Goal: Information Seeking & Learning: Learn about a topic

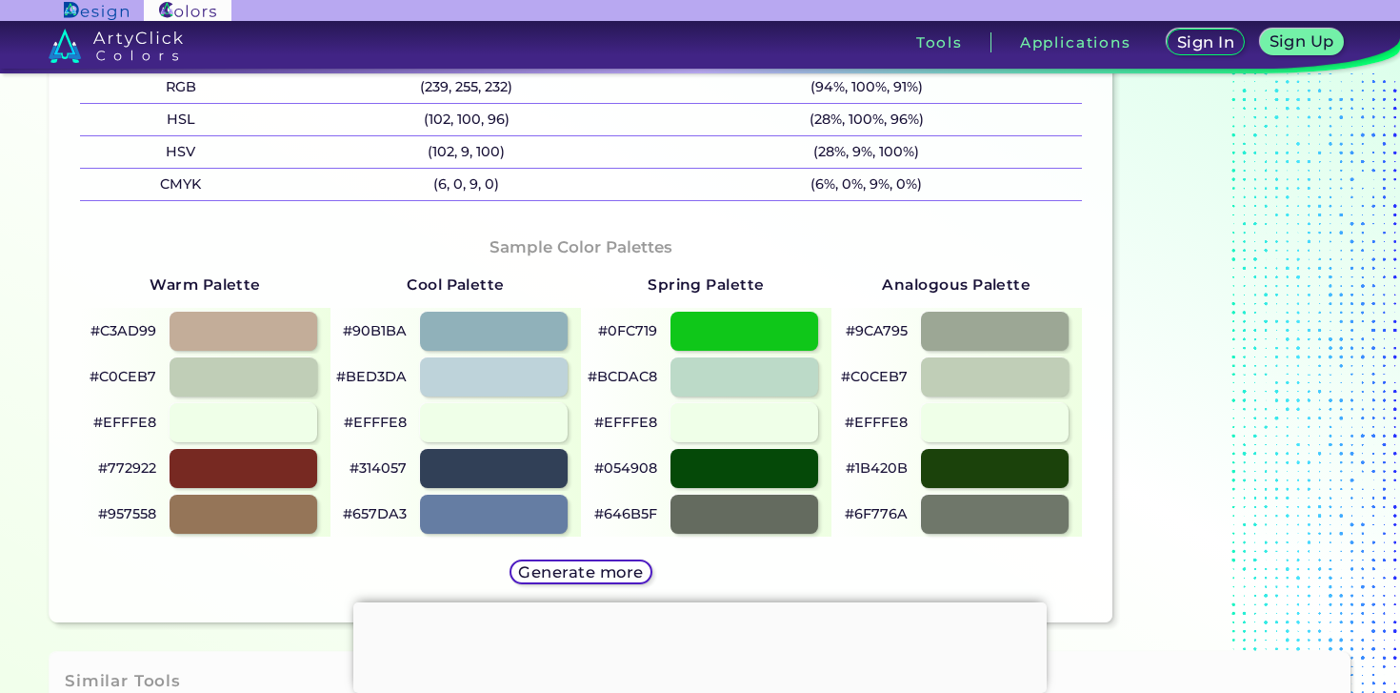
scroll to position [851, 0]
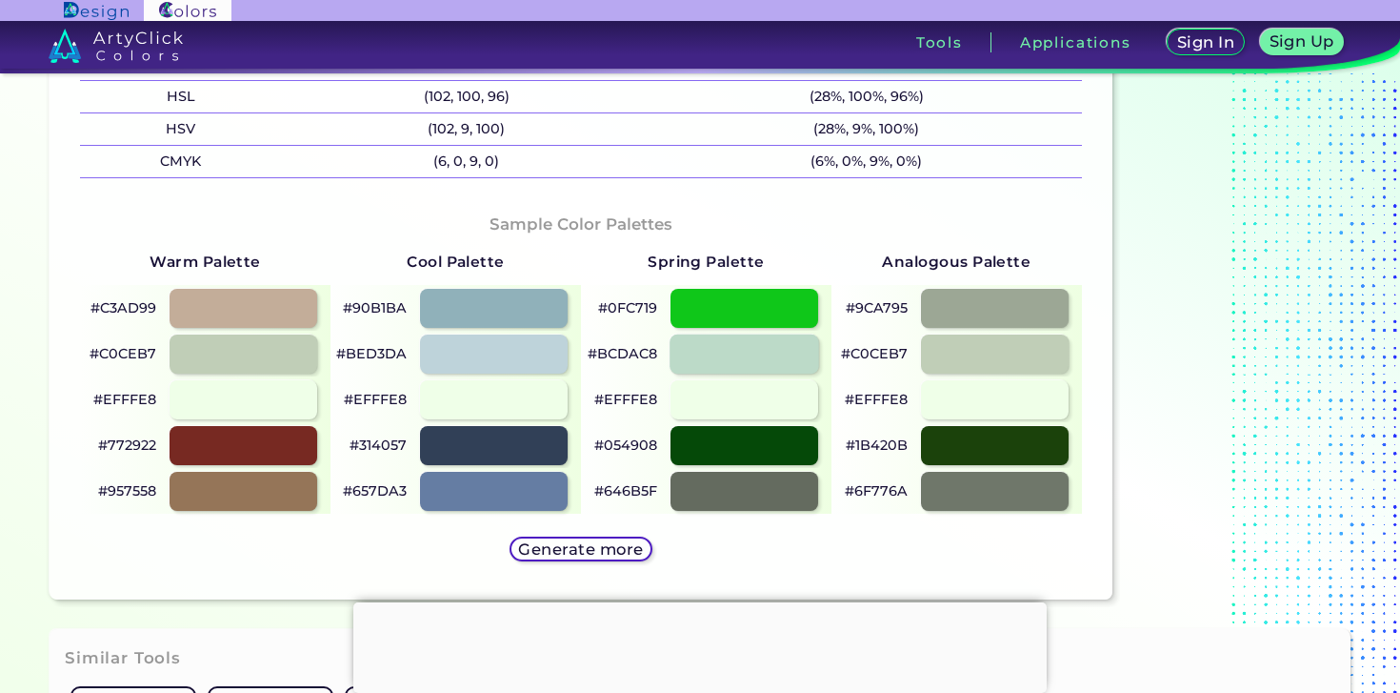
click at [774, 360] on div at bounding box center [745, 352] width 150 height 39
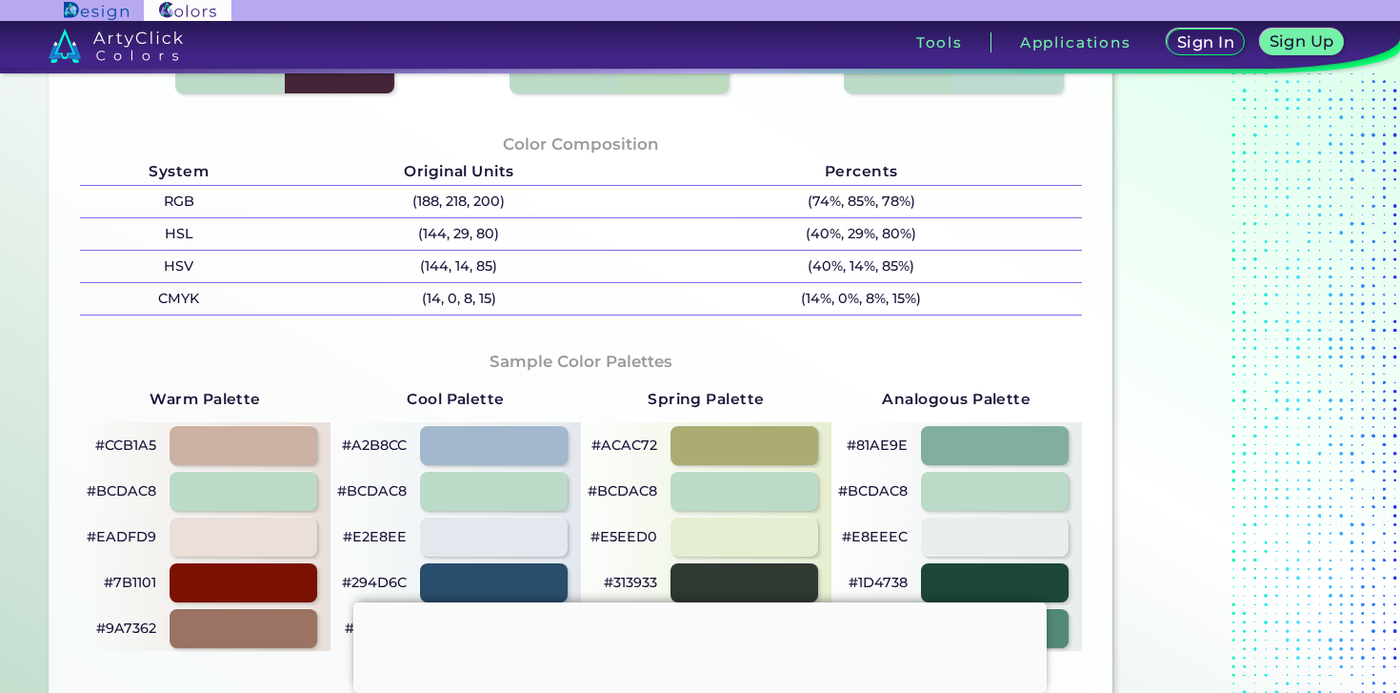
scroll to position [720, 0]
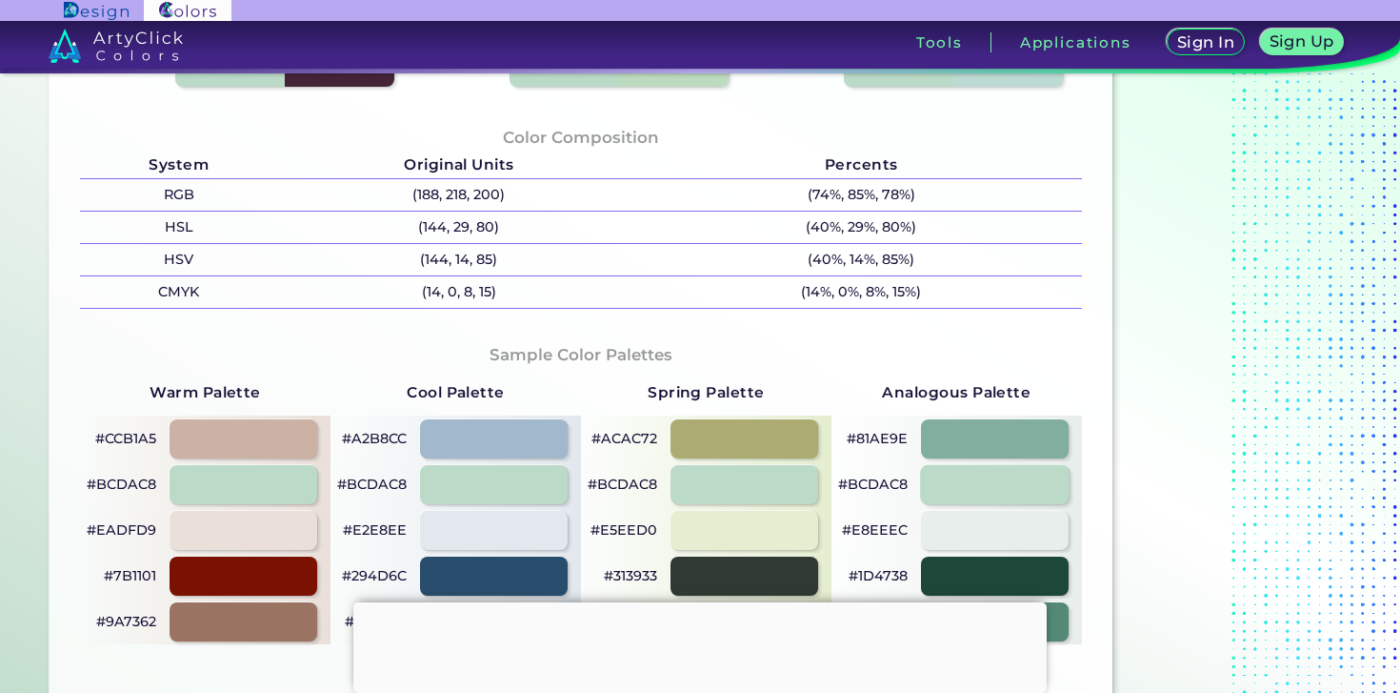
click at [921, 471] on div at bounding box center [995, 483] width 150 height 39
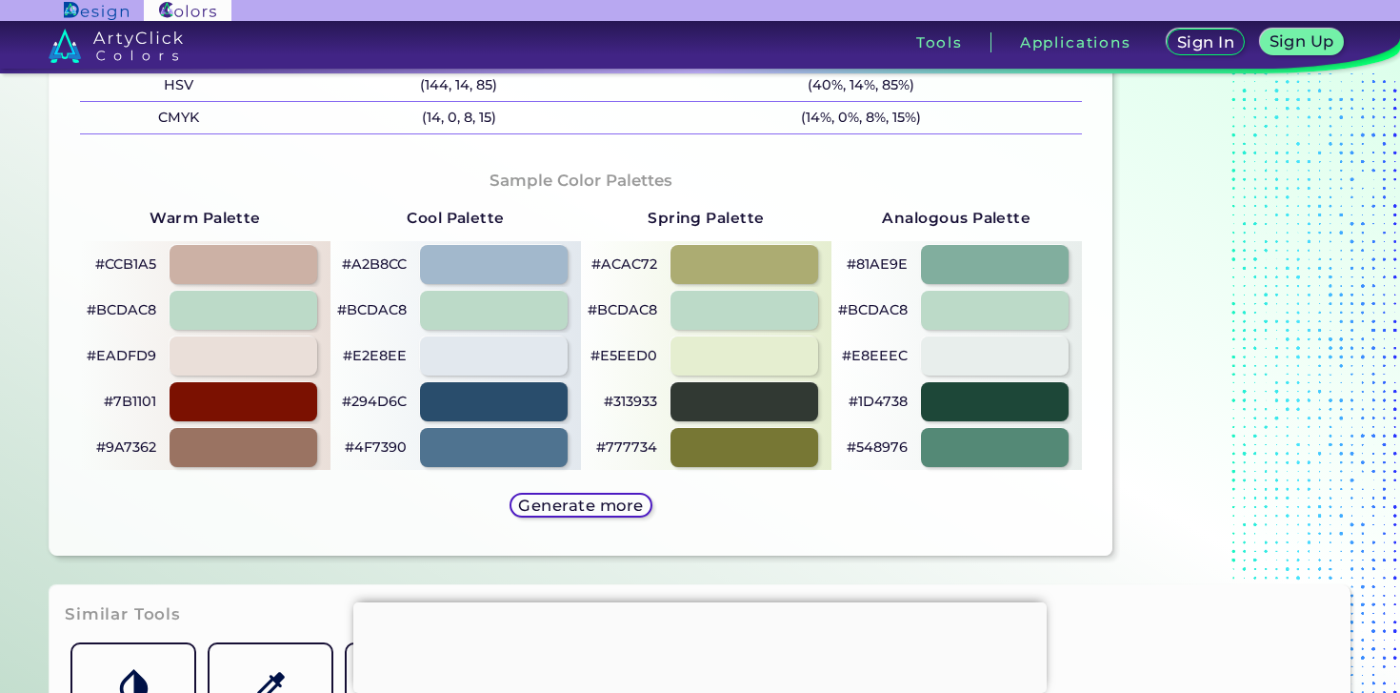
scroll to position [926, 0]
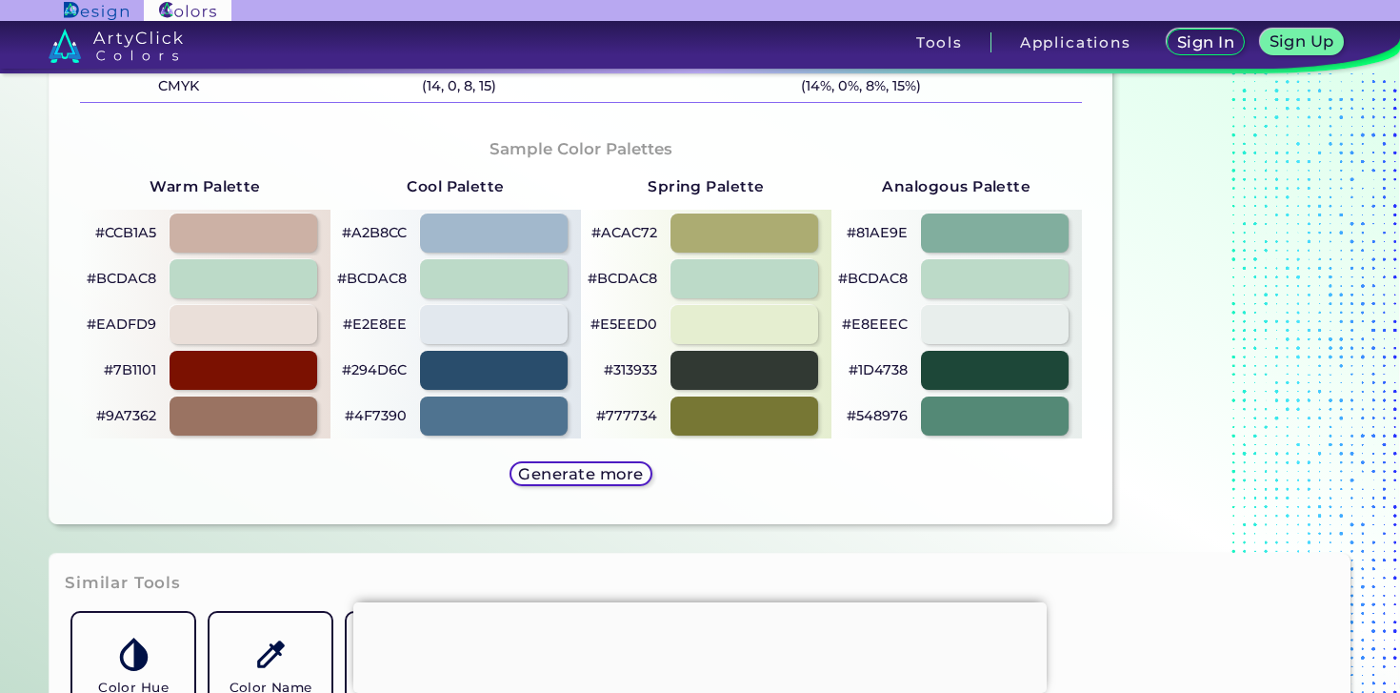
click at [332, 504] on div "Sample Color Palettes Warm Palette #CCB1A5 #BCDAC8 #EADFD9 #7B1101 #9A7362 Cool…" at bounding box center [581, 313] width 1033 height 391
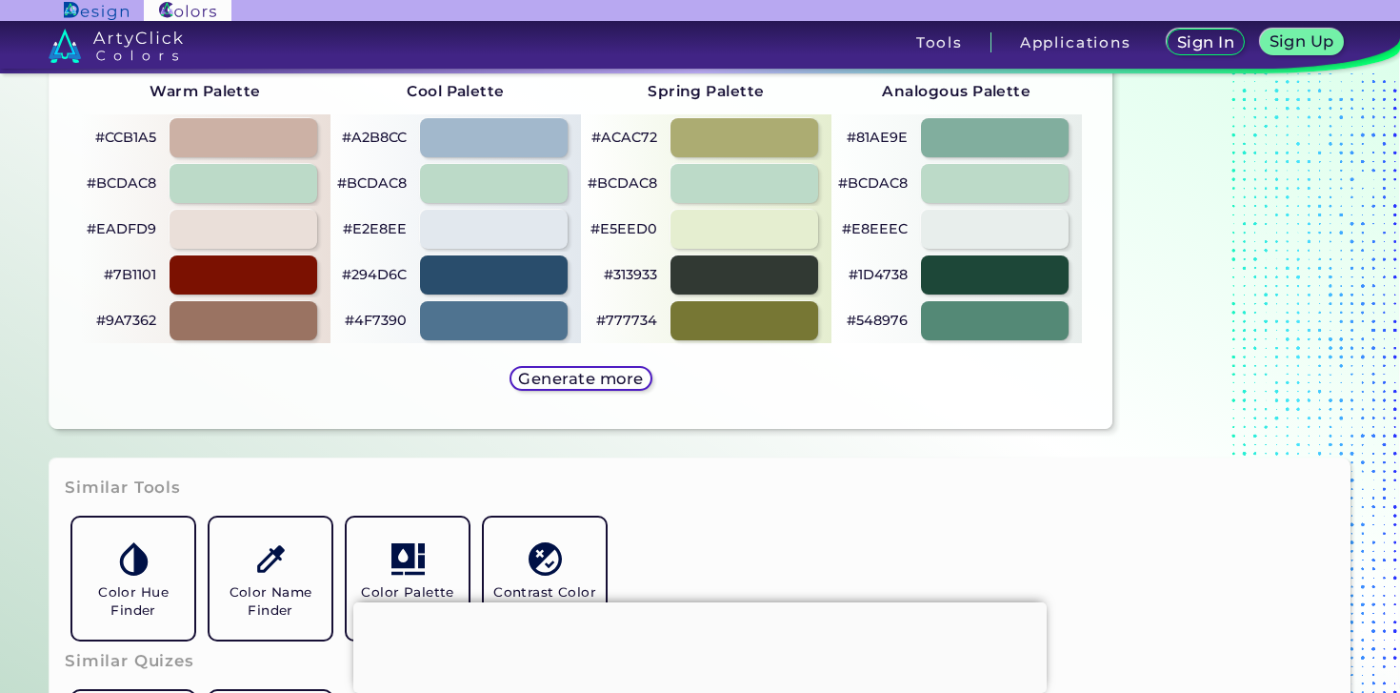
scroll to position [1026, 0]
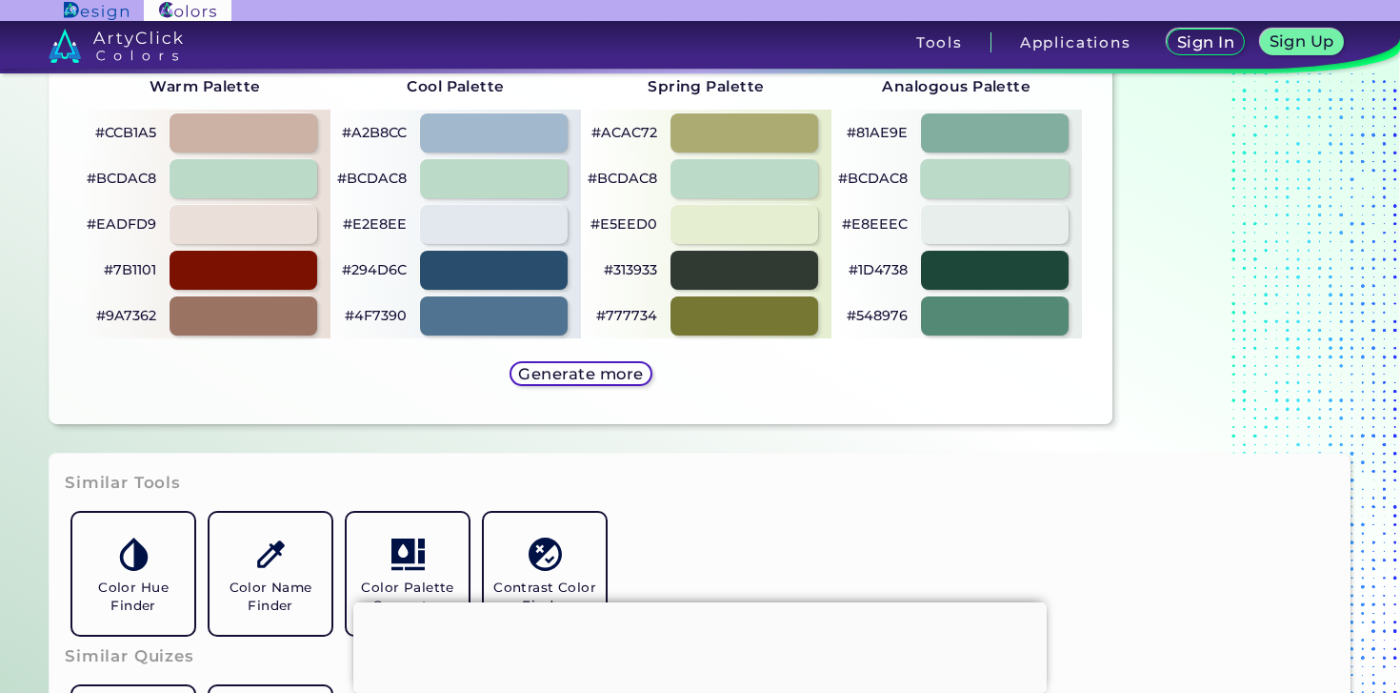
click at [951, 178] on div at bounding box center [995, 177] width 150 height 39
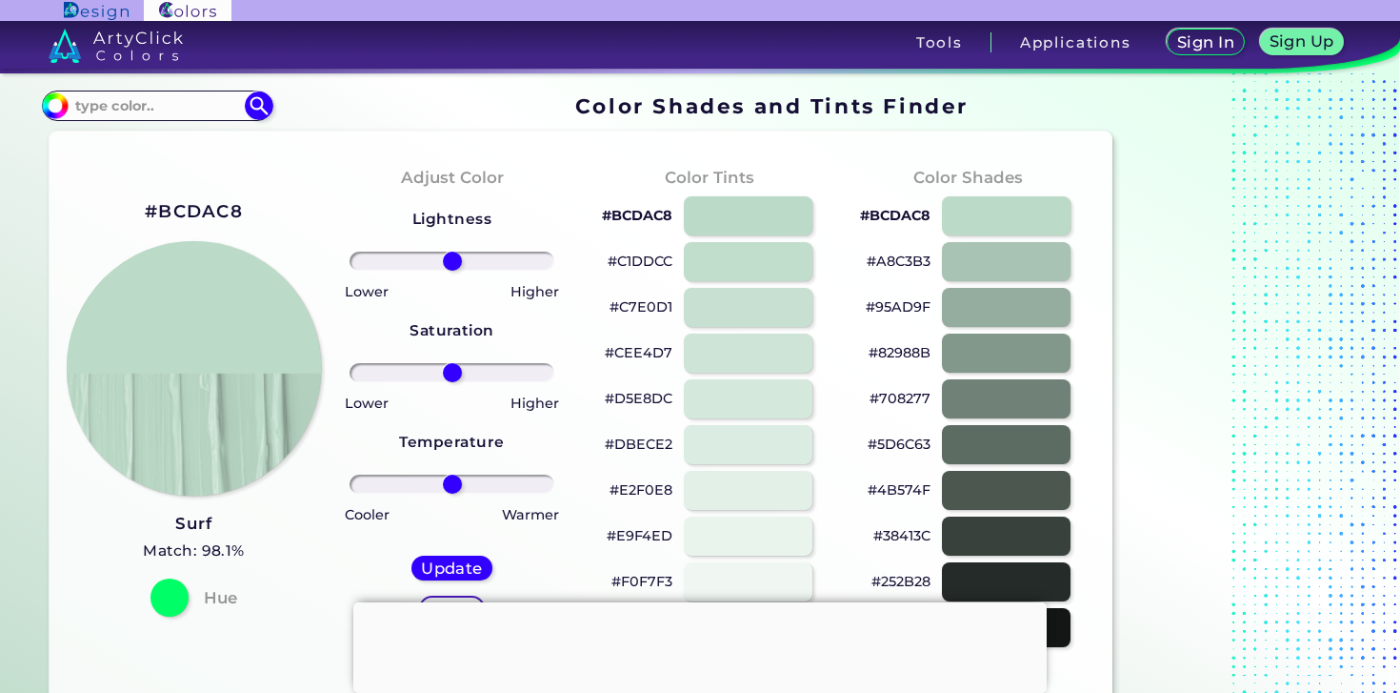
click at [210, 278] on img at bounding box center [194, 368] width 254 height 254
click at [210, 279] on img at bounding box center [194, 368] width 254 height 254
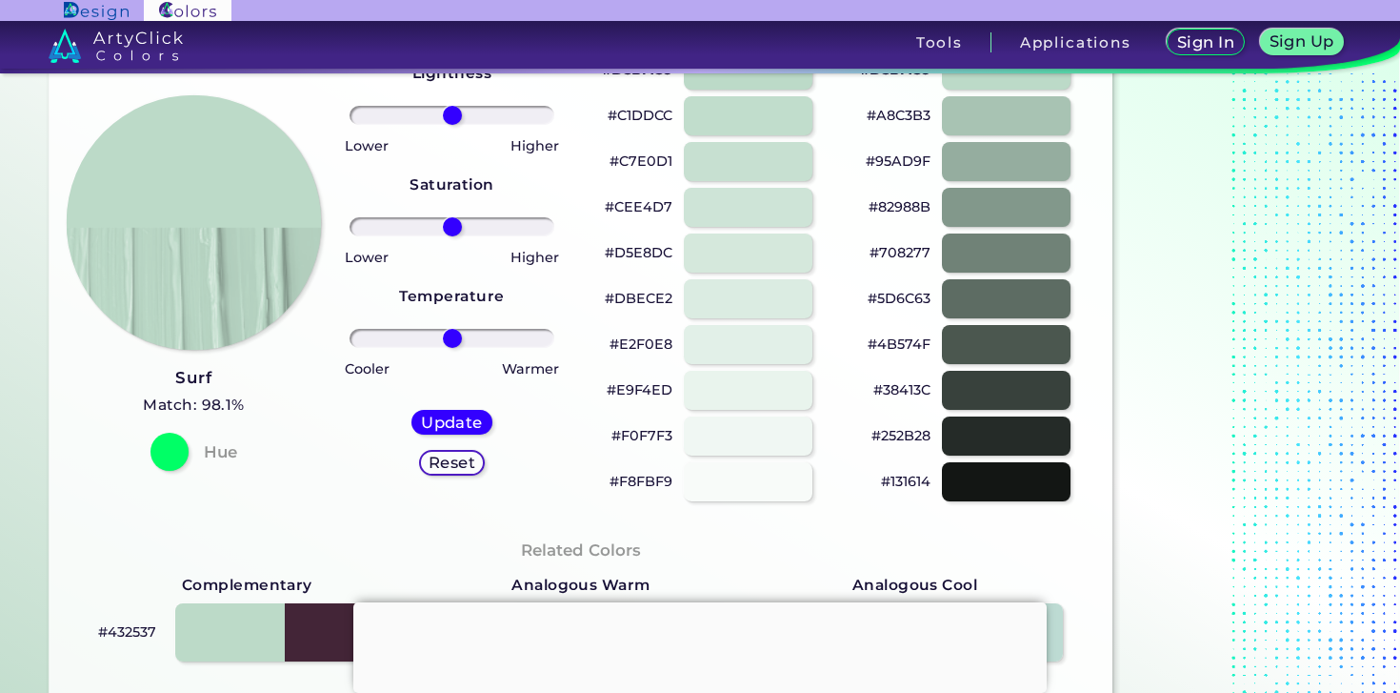
click at [222, 196] on img at bounding box center [194, 222] width 254 height 254
click at [451, 430] on h5 "Update" at bounding box center [452, 421] width 62 height 15
type input "#bddbc9"
click at [555, 489] on div "Lightness Saturation Temperature Lower Higher Lower Higher Cooler Warmer Update…" at bounding box center [452, 275] width 228 height 457
click at [238, 126] on img at bounding box center [194, 222] width 254 height 254
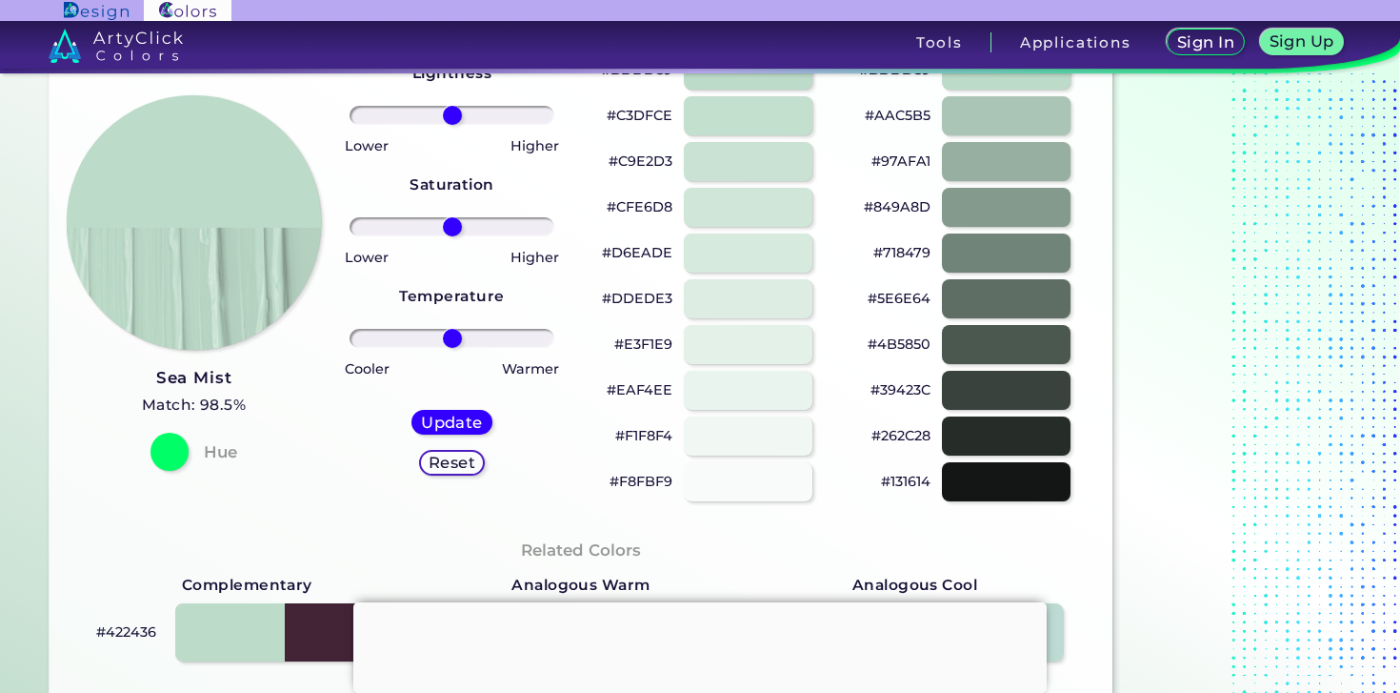
click at [236, 163] on img at bounding box center [194, 222] width 254 height 254
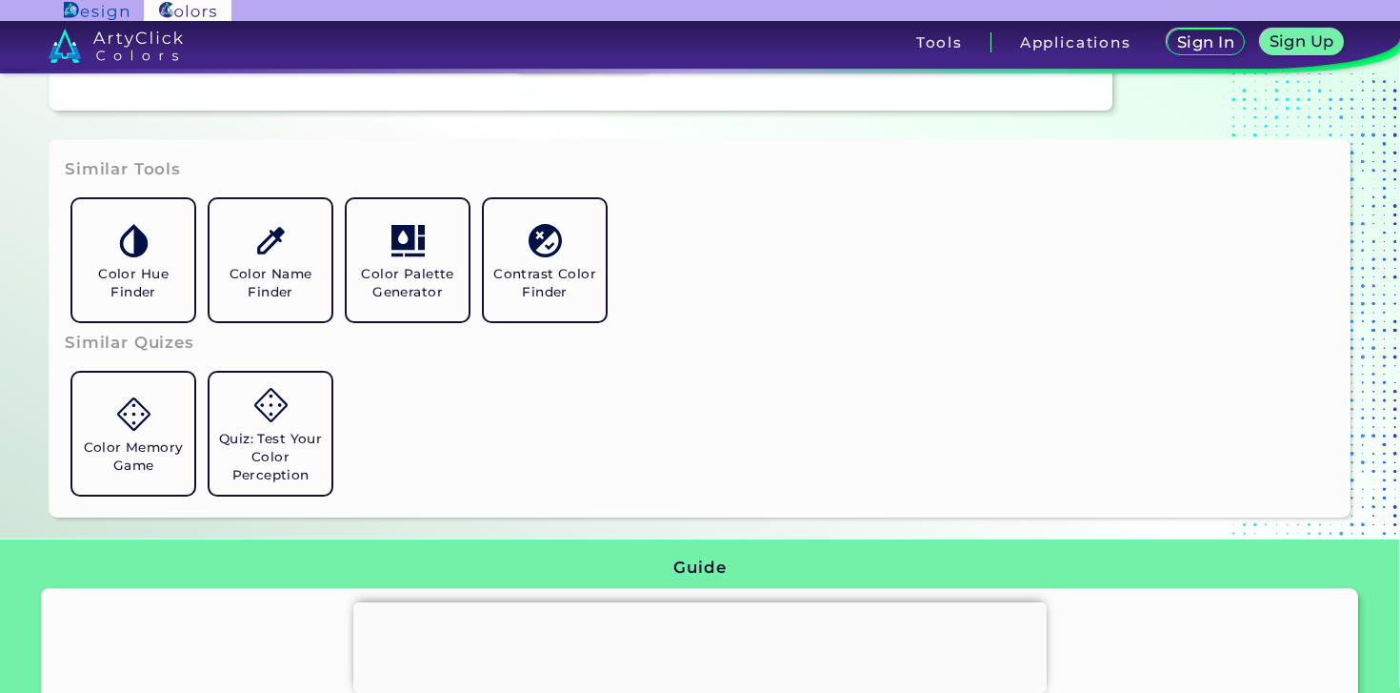
scroll to position [1177, 0]
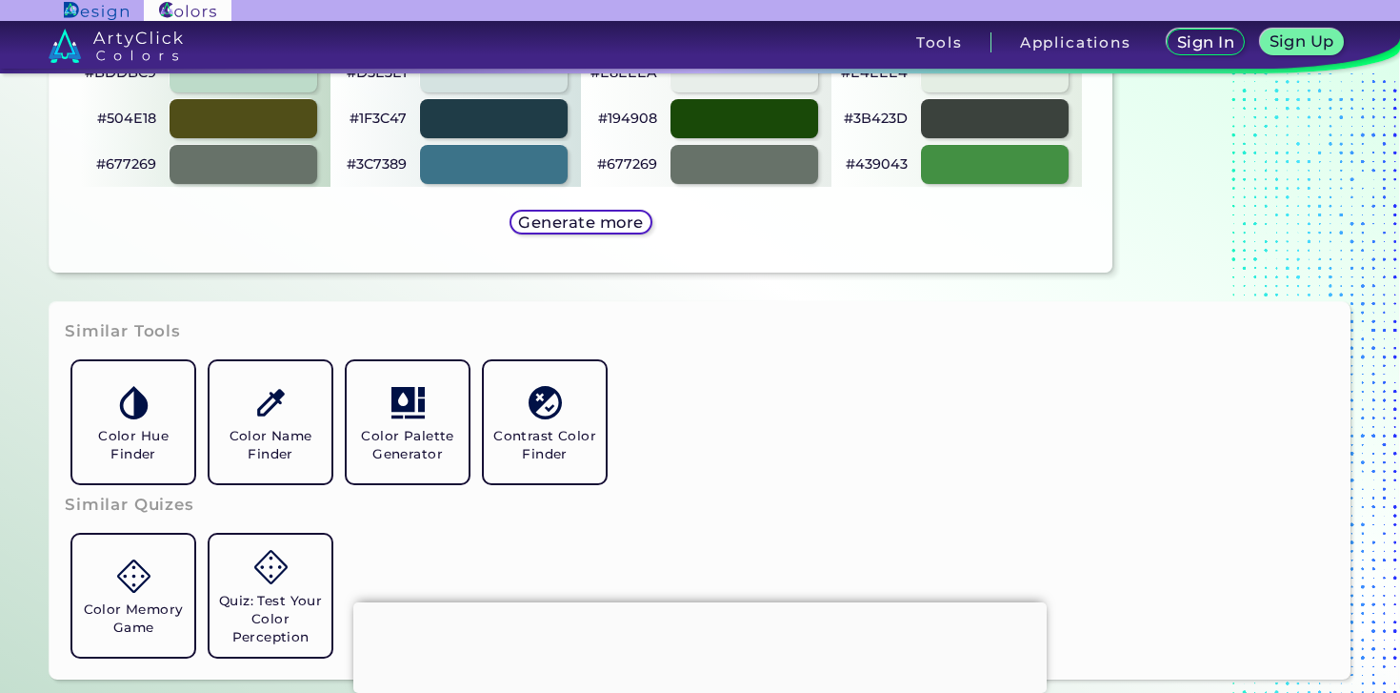
click at [610, 243] on div "Sample Color Palettes Warm Palette #9FB0A3 #E1E0C8 #BDDBC9 #504E18 #677269 Cool…" at bounding box center [581, 62] width 1033 height 391
click at [610, 218] on h5 "Generate more" at bounding box center [581, 222] width 112 height 14
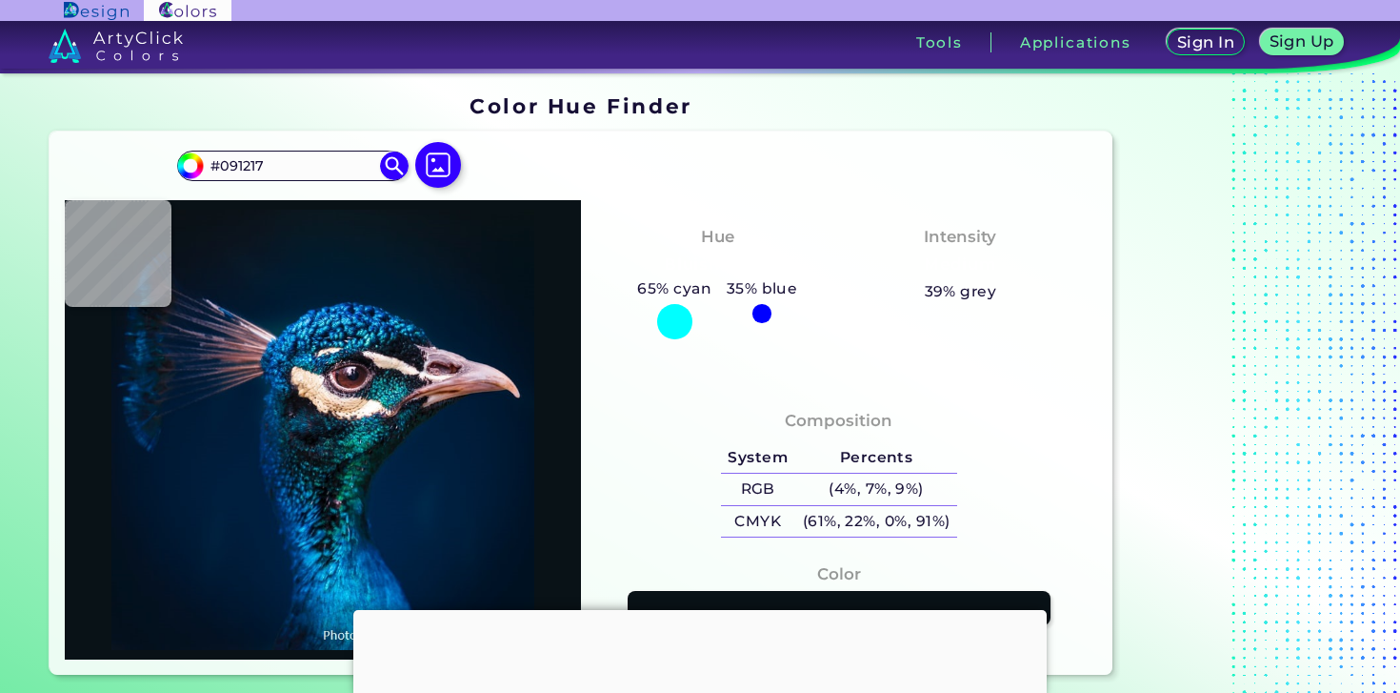
click at [328, 163] on input "#091217" at bounding box center [292, 165] width 177 height 26
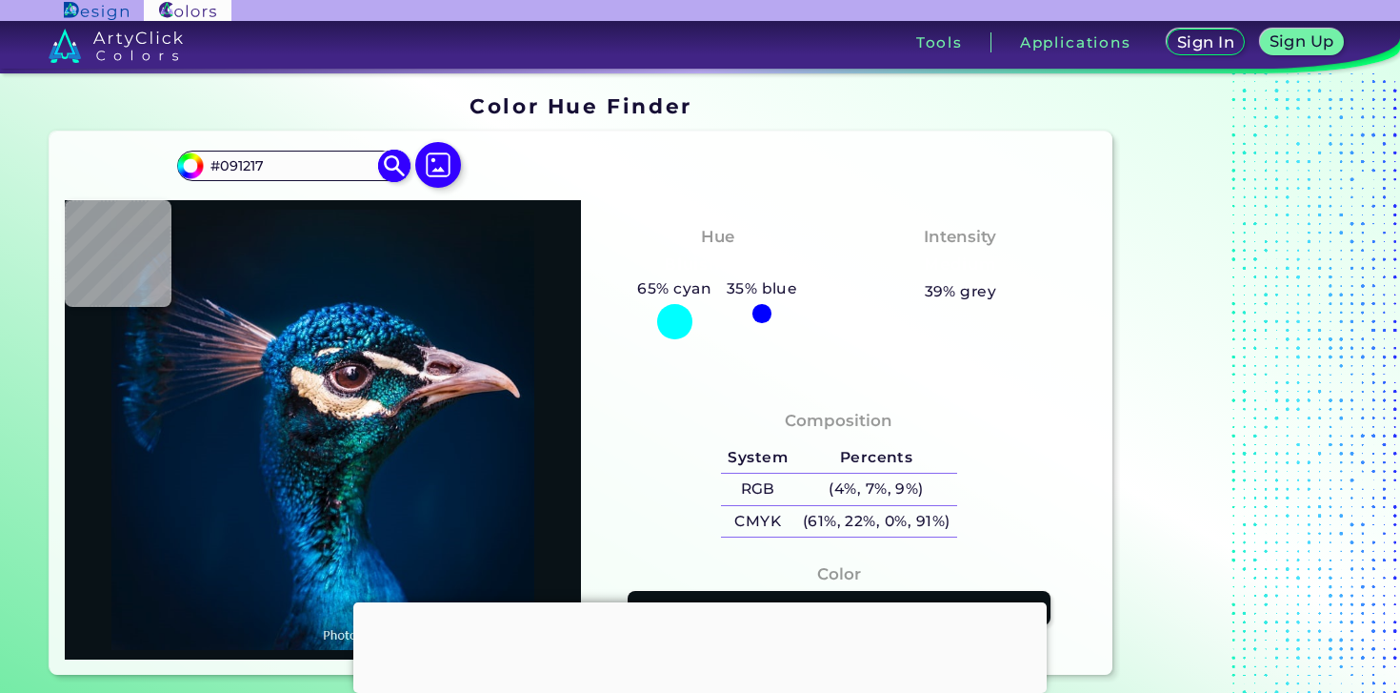
drag, startPoint x: 275, startPoint y: 163, endPoint x: 198, endPoint y: 163, distance: 77.2
click at [198, 163] on div "#091217 #091217 Acadia ◉ Acid Green ◉ Aero Blue ◉ Alabaster ◉ Albescent White ◉…" at bounding box center [292, 166] width 231 height 30
type input "#E6E6FA"
type input "#e6e6fa"
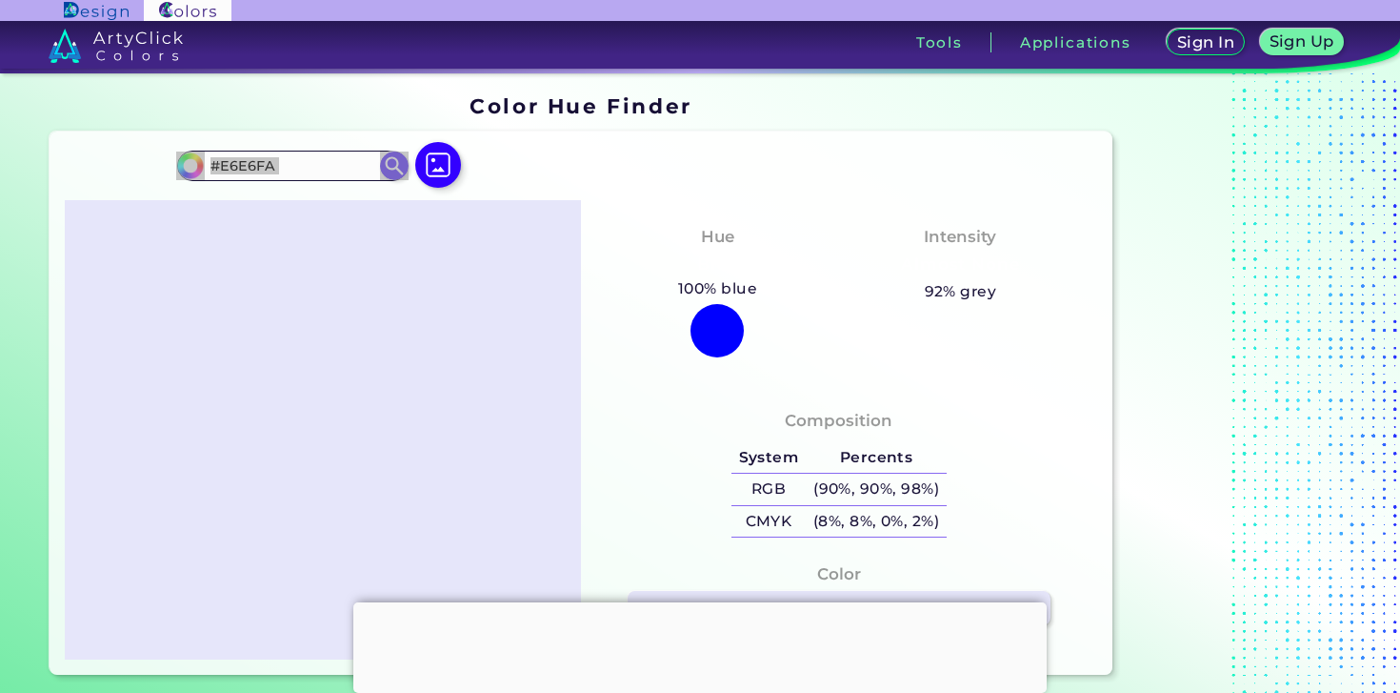
click at [481, 285] on div at bounding box center [323, 429] width 516 height 459
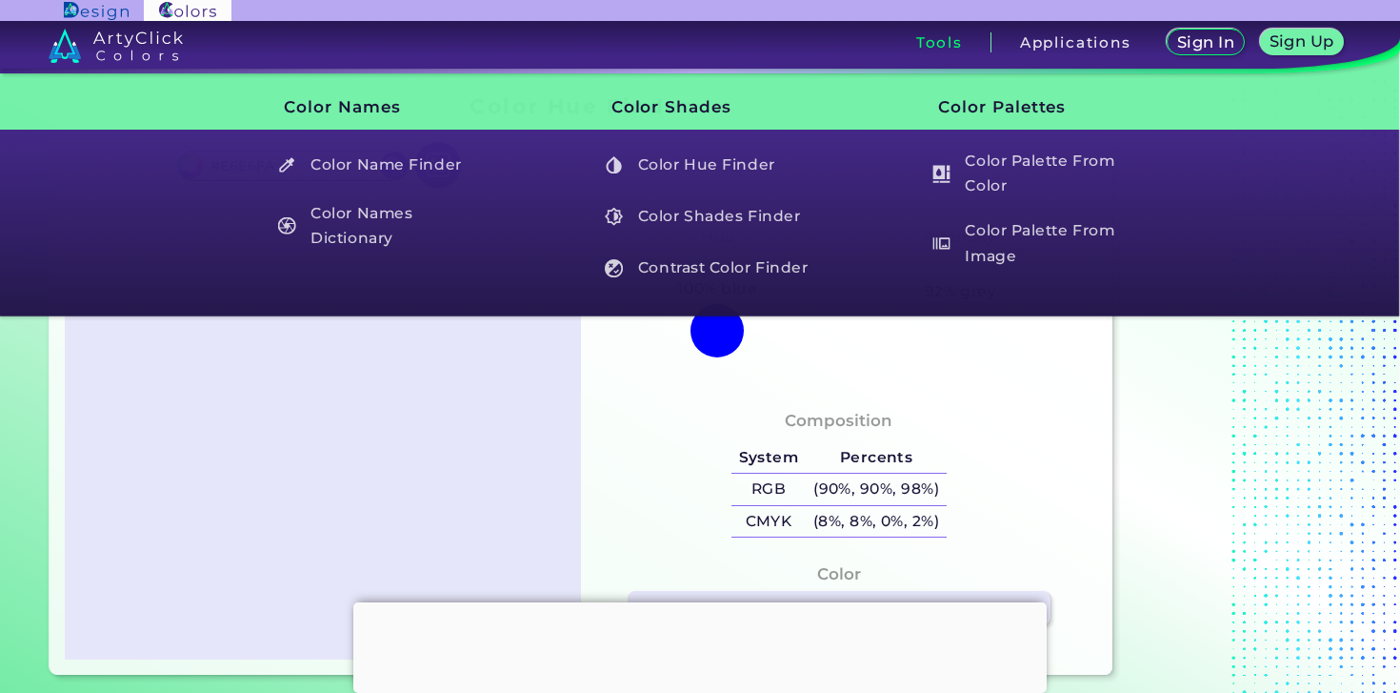
drag, startPoint x: 948, startPoint y: 45, endPoint x: 768, endPoint y: 184, distance: 227.5
click at [768, 73] on header "Sign In Sign Up My Profile My Details Color Palettes Sign Out Tools Application…" at bounding box center [700, 36] width 1400 height 73
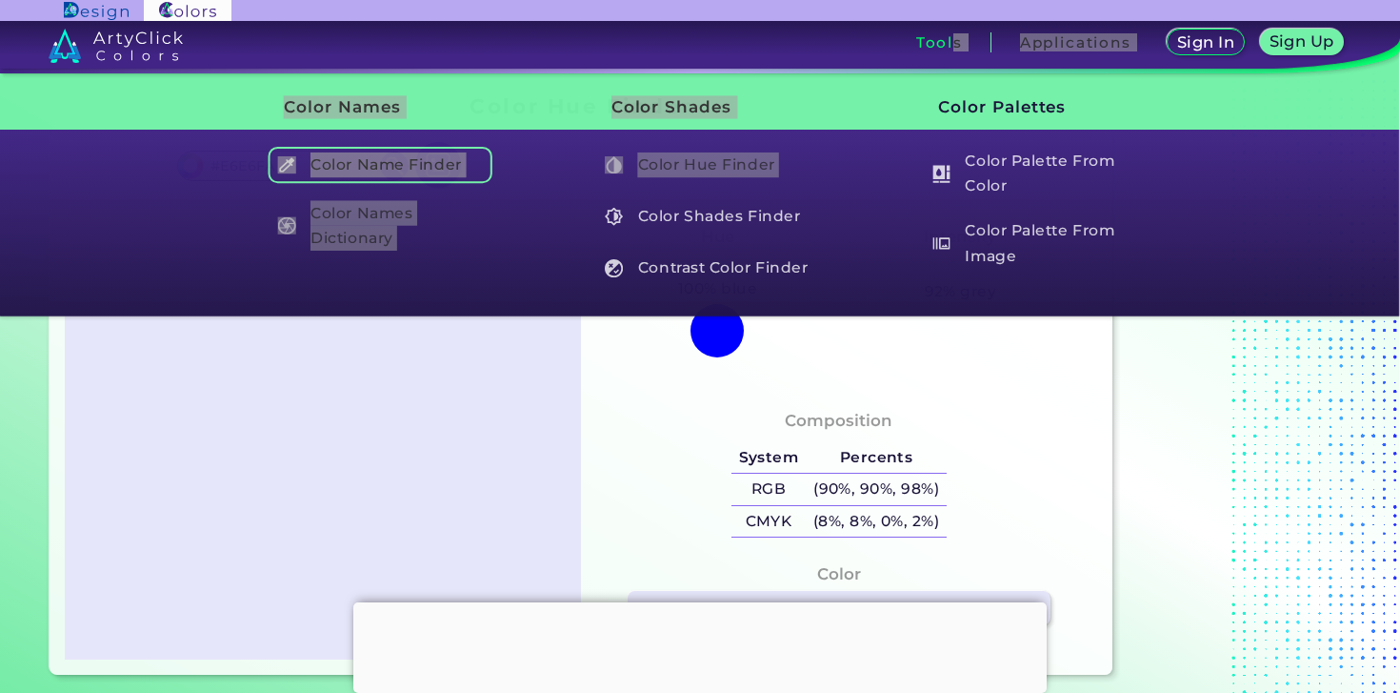
click at [470, 161] on h5 "Color Name Finder" at bounding box center [381, 165] width 224 height 36
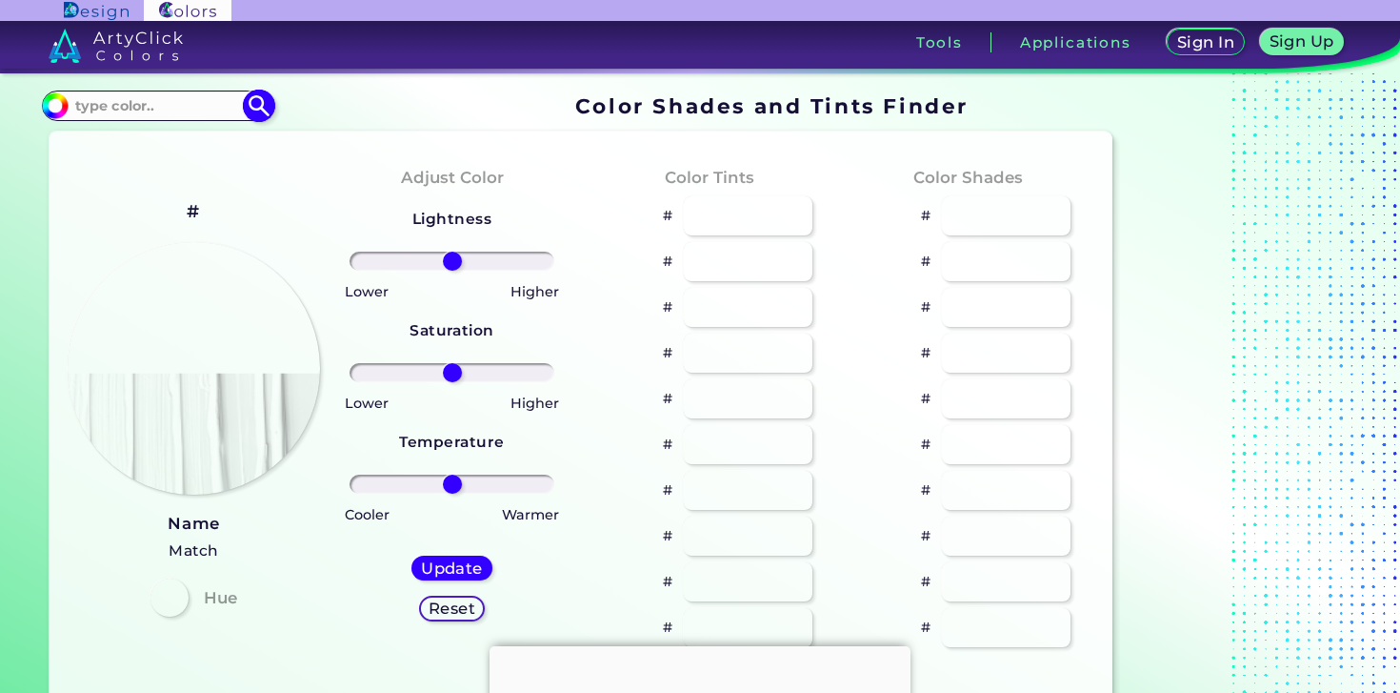
type input "#b9a136"
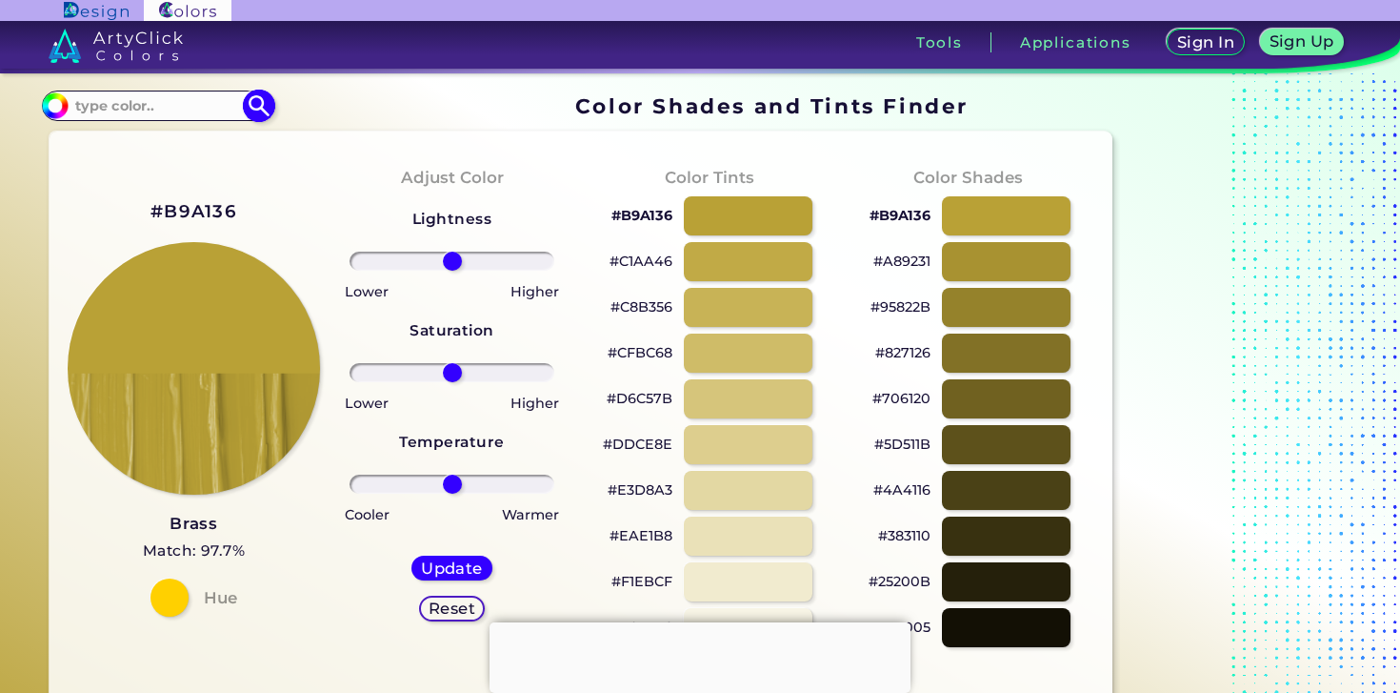
click at [175, 108] on input at bounding box center [157, 105] width 177 height 26
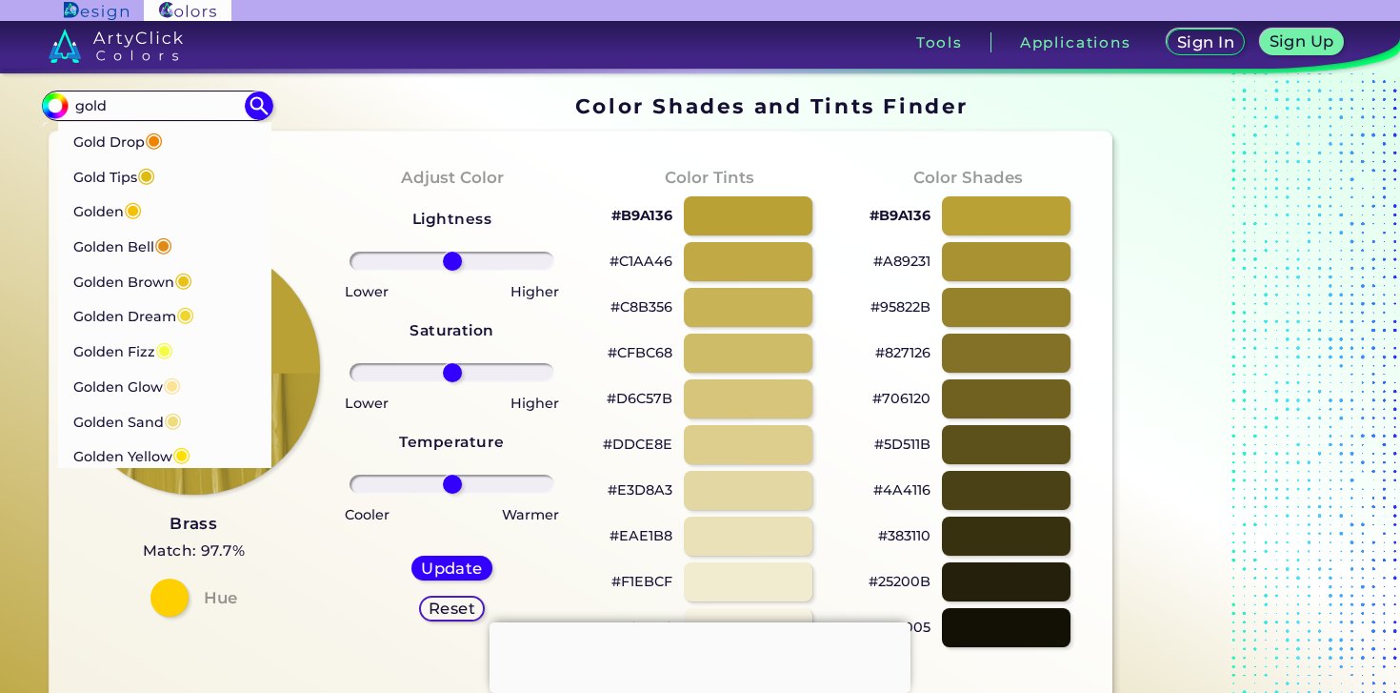
type input "gold"
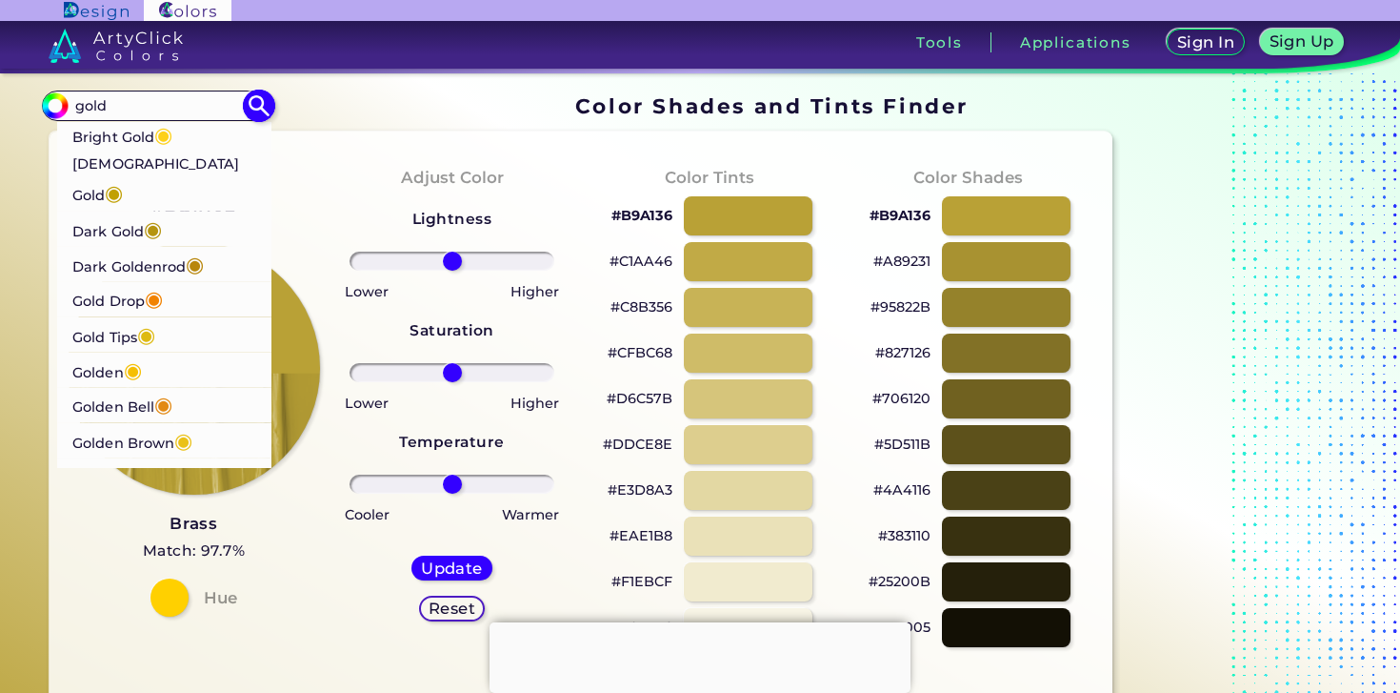
click at [136, 211] on p "Dark Gold ◉" at bounding box center [117, 228] width 90 height 35
type input "#b59410"
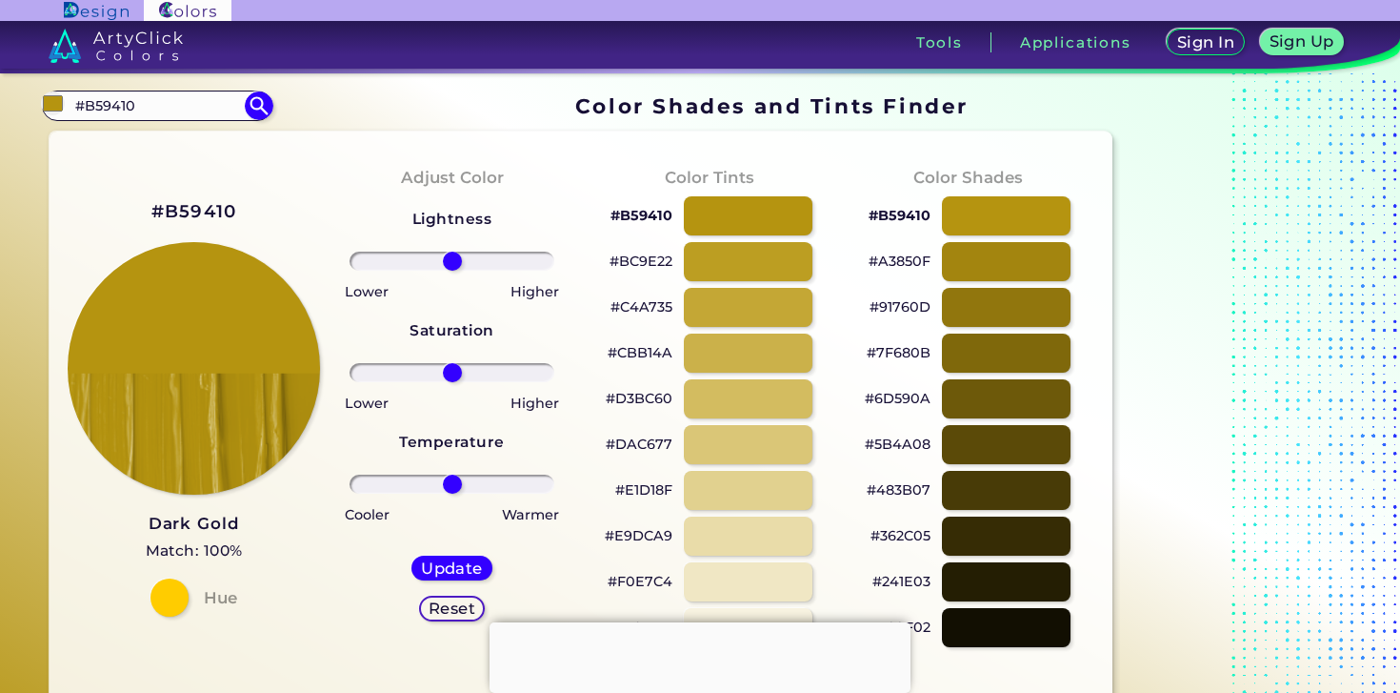
drag, startPoint x: 149, startPoint y: 95, endPoint x: 12, endPoint y: 99, distance: 136.3
drag, startPoint x: 153, startPoint y: 101, endPoint x: 23, endPoint y: 101, distance: 130.5
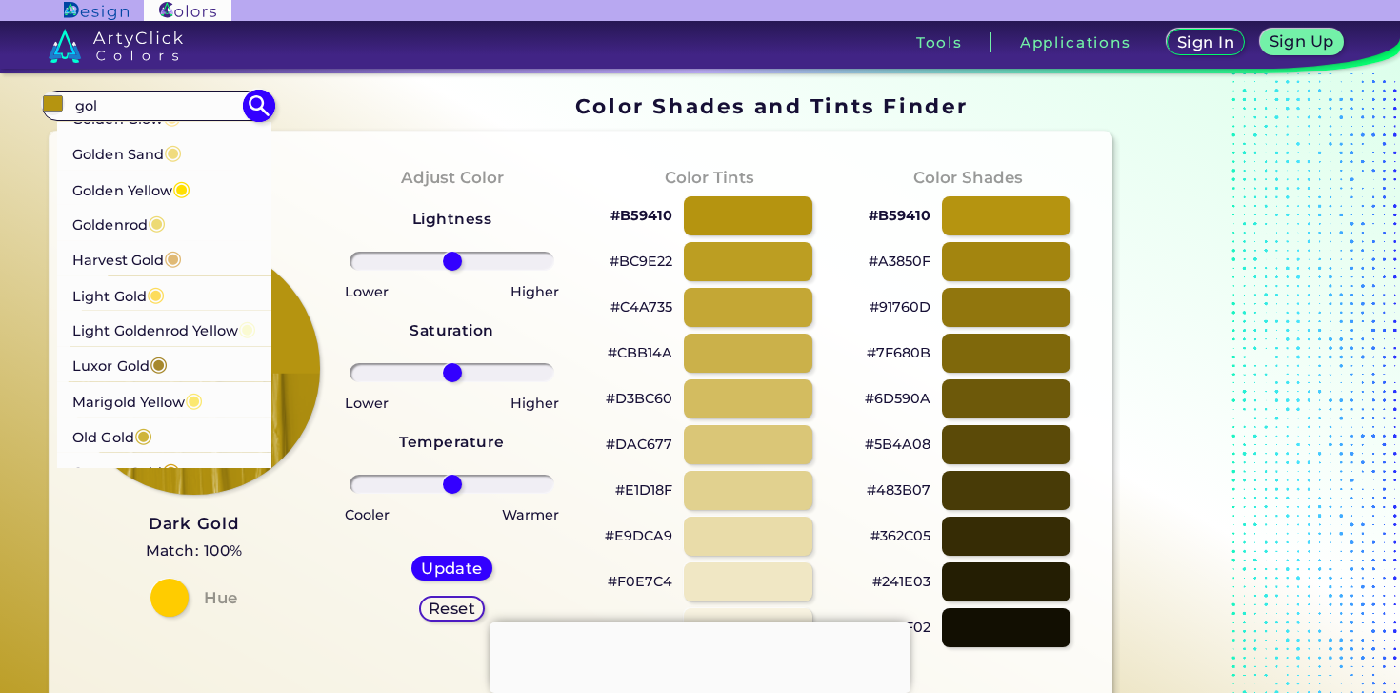
scroll to position [436, 0]
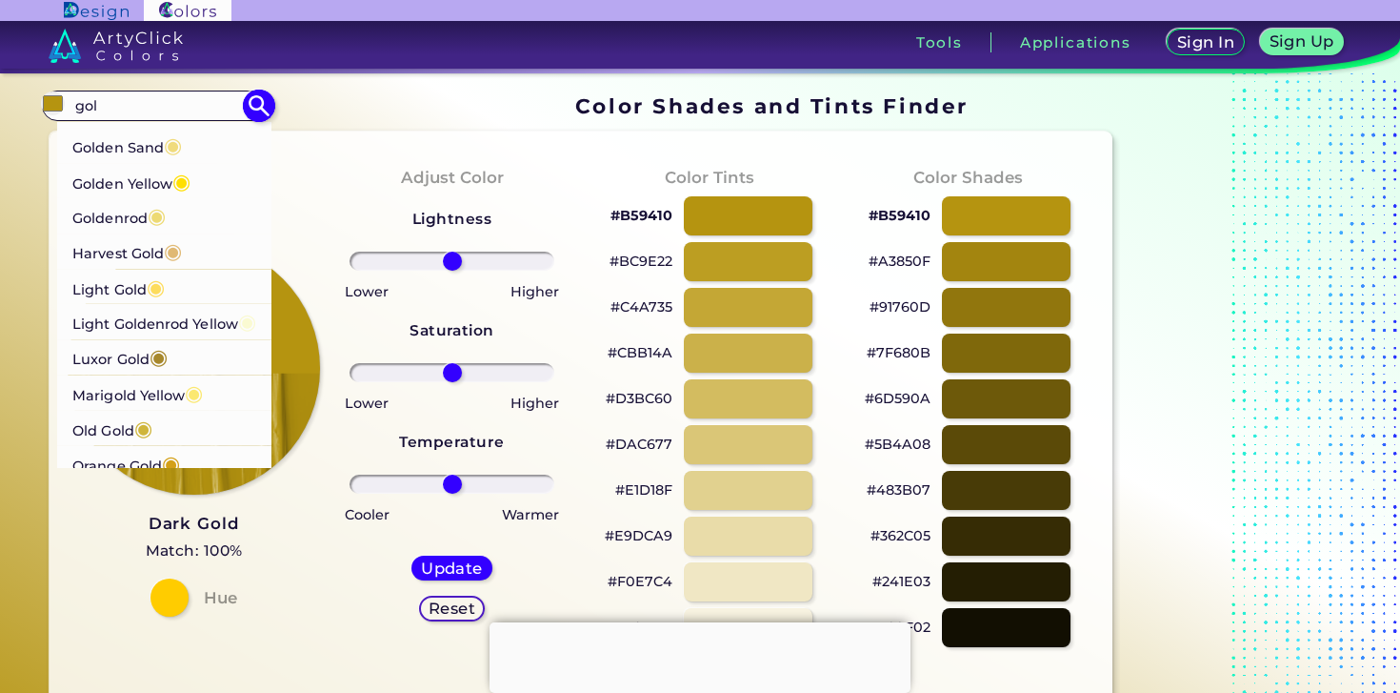
type input "gol"
click at [178, 306] on p "Light Goldenrod Yellow ◉" at bounding box center [164, 321] width 184 height 35
type input "#fafad2"
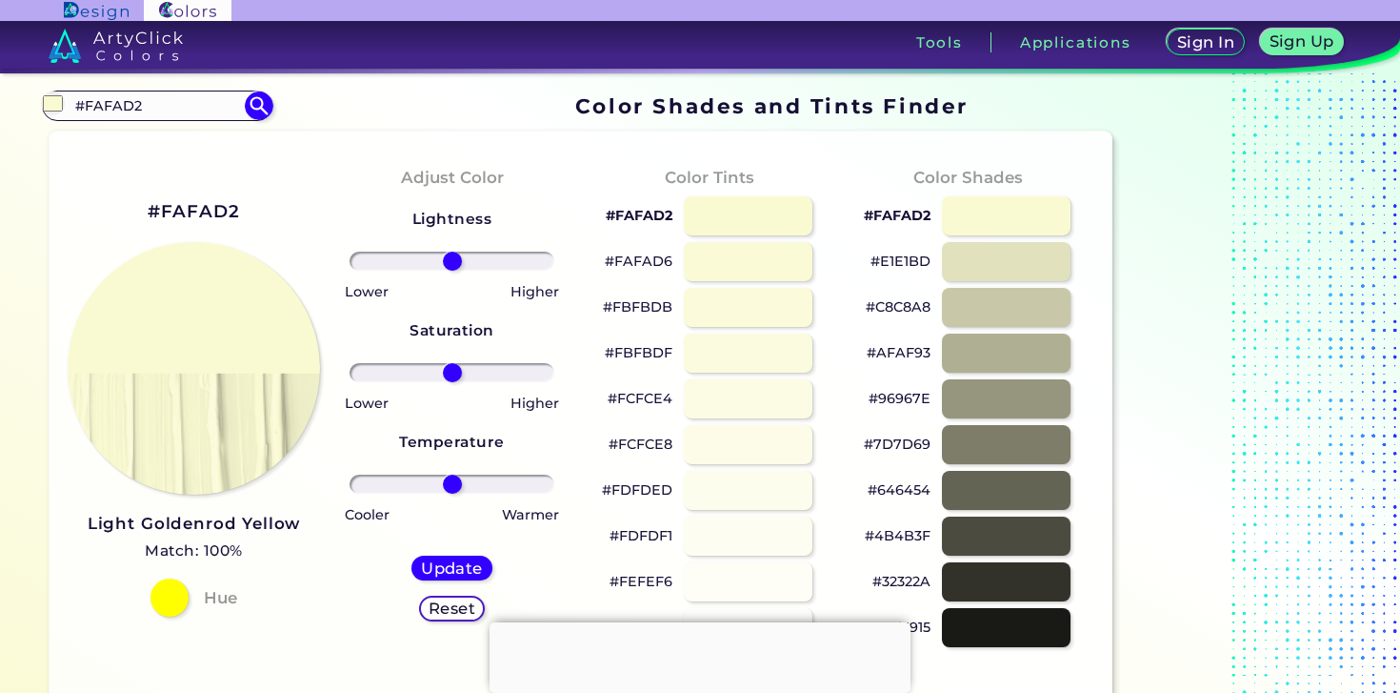
drag, startPoint x: 200, startPoint y: 108, endPoint x: 9, endPoint y: 107, distance: 191.5
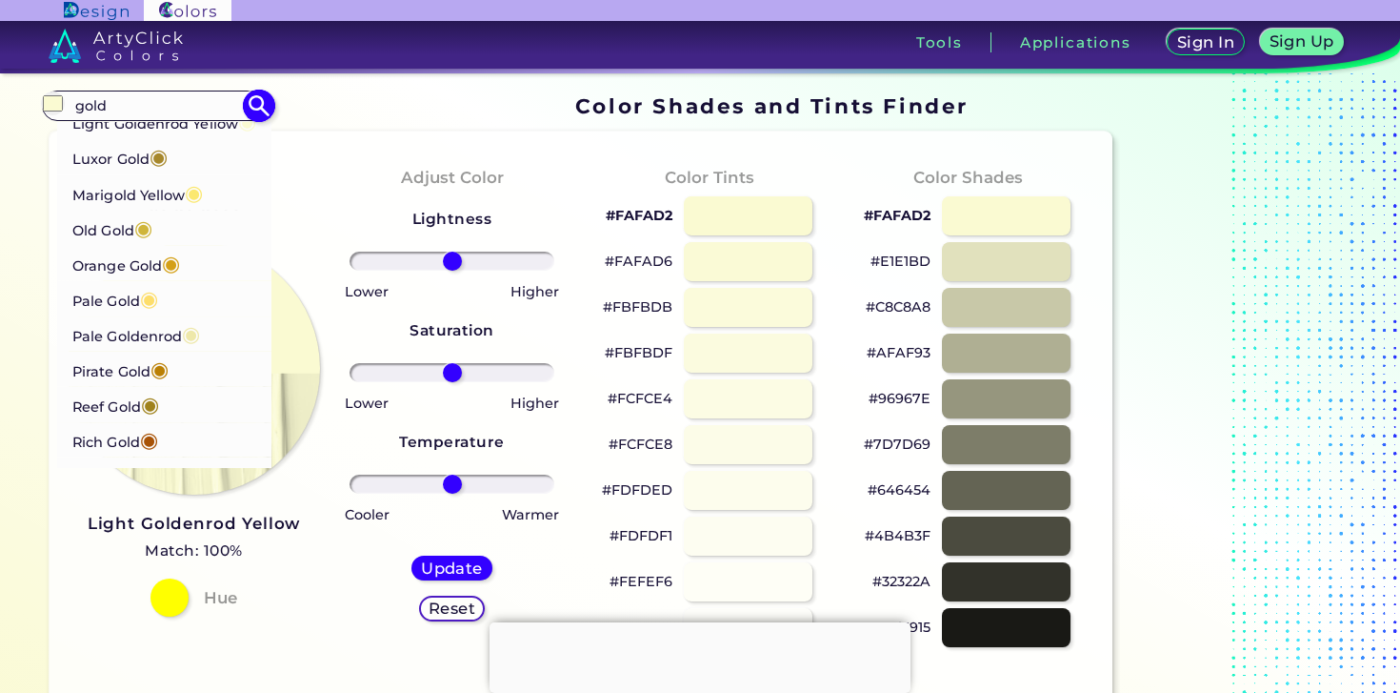
scroll to position [631, 0]
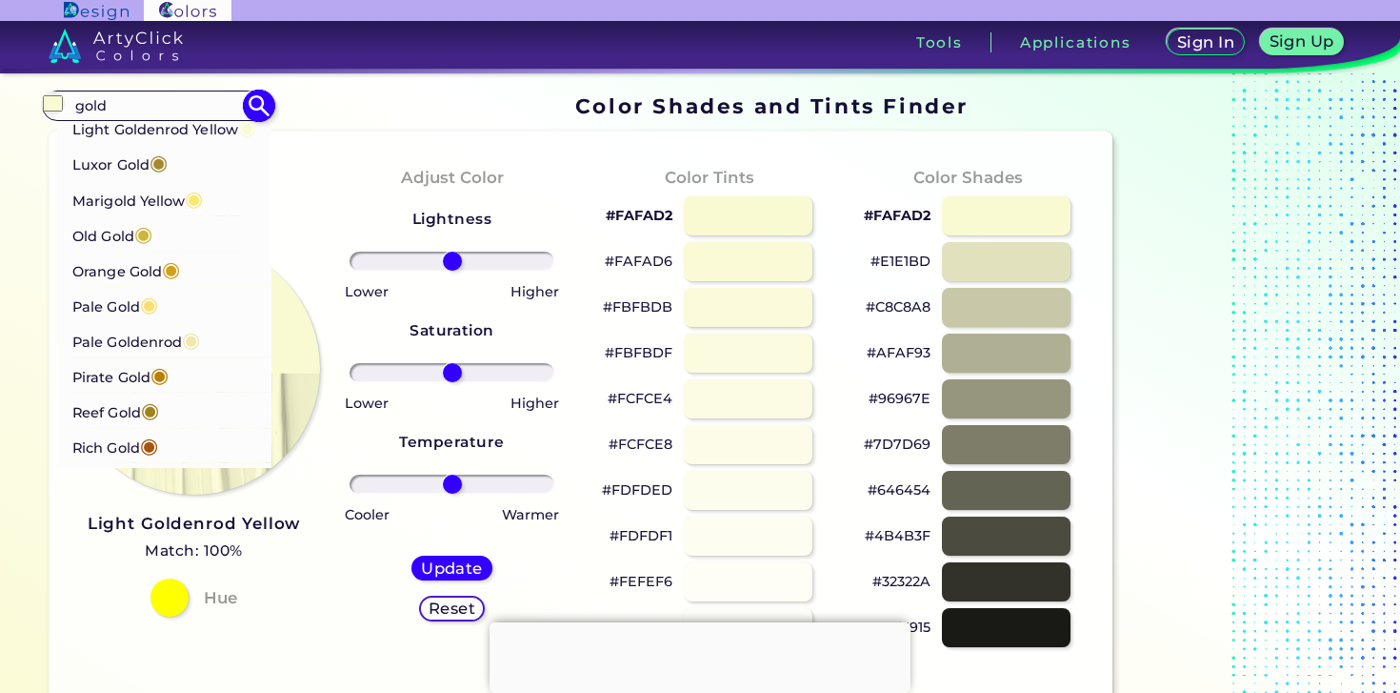
type input "gold"
click at [159, 343] on p "Pale Goldenrod ◉" at bounding box center [136, 339] width 128 height 35
type input "#eee8aa"
type input "#EEE8AA"
